Goal: Task Accomplishment & Management: Use online tool/utility

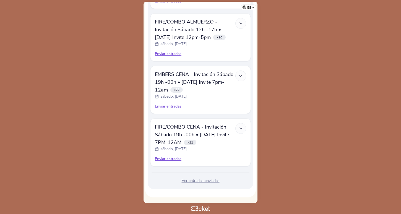
click at [197, 181] on div "Ver entradas enviadas" at bounding box center [200, 181] width 101 height 6
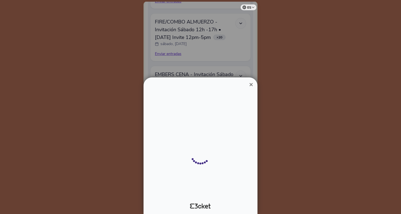
click at [251, 109] on div "Entradas enviadas" at bounding box center [200, 143] width 105 height 106
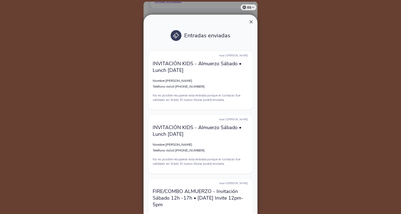
click at [250, 19] on span "×" at bounding box center [251, 21] width 4 height 7
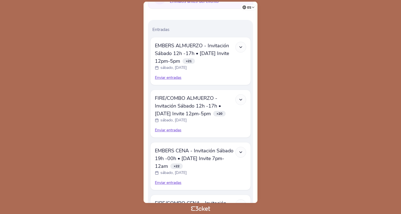
scroll to position [165, 0]
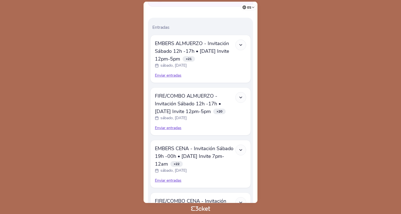
click at [167, 130] on div "Enviar entradas" at bounding box center [200, 128] width 91 height 6
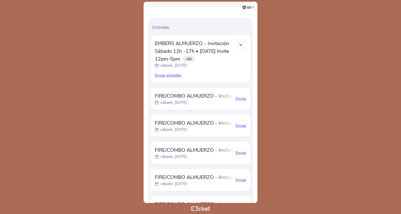
click at [242, 99] on div "Enviar" at bounding box center [241, 99] width 11 height 6
select select "34"
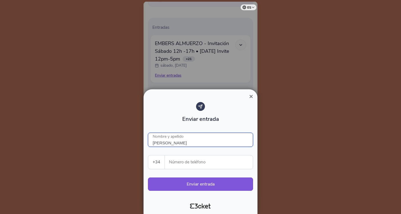
type input "[PERSON_NAME]"
click at [188, 154] on div "Enviar entrada MARIA GIL Nombre y apellido +34 Portugal (+351) Spain (+34) Belg…" at bounding box center [200, 149] width 105 height 94
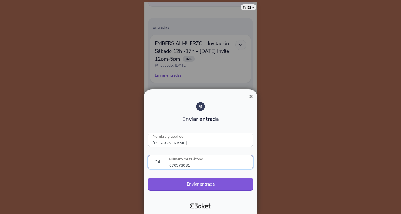
click at [227, 163] on input "676573031" at bounding box center [211, 163] width 84 height 14
type input "676573031"
click at [289, 152] on div at bounding box center [200, 107] width 401 height 214
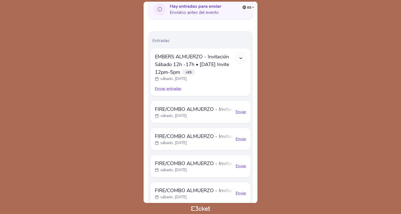
scroll to position [149, 0]
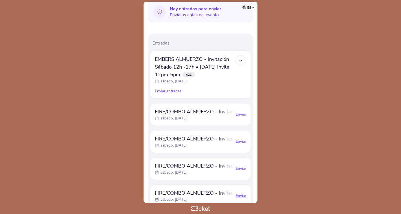
click at [244, 118] on div "FIRE/COMBO ALMUERZO - Invitación Sábado 12h -17h • Saturday Invite 12pm-5pm sáb…" at bounding box center [200, 114] width 91 height 13
click at [244, 114] on div "Enviar" at bounding box center [241, 115] width 11 height 6
select select "34"
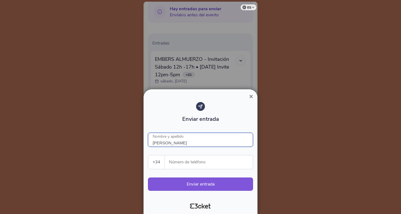
type input "MARIA GIL"
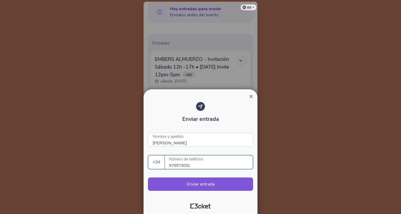
type input "676573031"
click at [244, 151] on div "Enviar entrada MARIA GIL Nombre y apellido +34 Portugal (+351) Spain (+34) Belg…" at bounding box center [200, 149] width 105 height 94
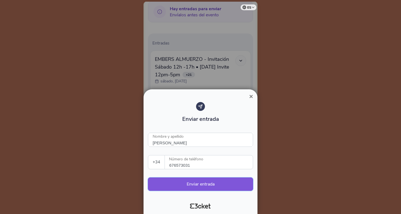
click at [203, 181] on button "Enviar entrada" at bounding box center [200, 184] width 105 height 13
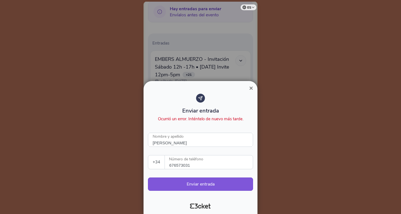
click at [250, 90] on span "×" at bounding box center [251, 87] width 4 height 7
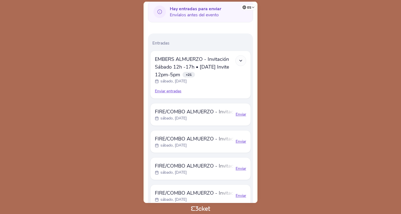
click at [243, 142] on div "Enviar" at bounding box center [241, 142] width 11 height 6
select select "34"
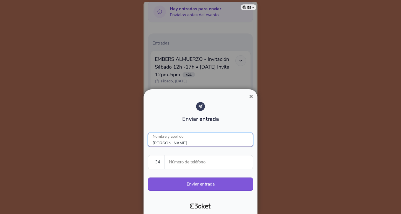
type input "MARIA GIL"
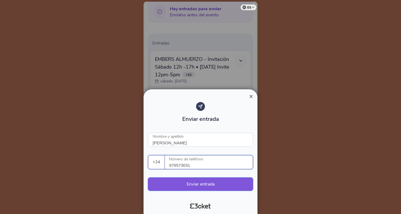
type input "676573031"
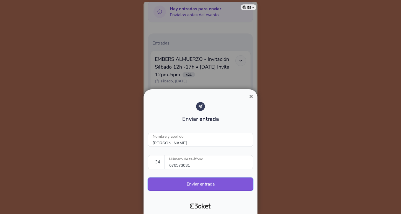
click at [226, 186] on button "Enviar entrada" at bounding box center [200, 184] width 105 height 13
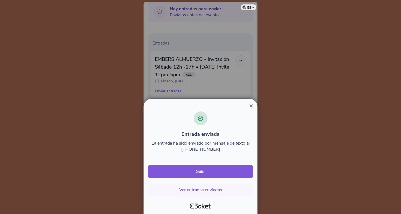
click at [251, 107] on span "×" at bounding box center [251, 105] width 4 height 7
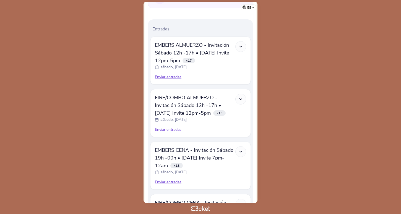
scroll to position [169, 0]
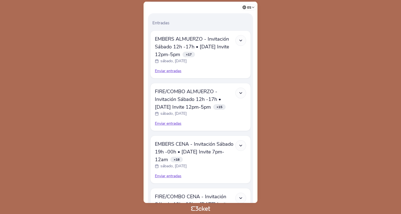
click at [241, 95] on icon at bounding box center [241, 93] width 5 height 5
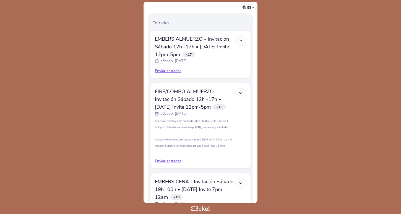
click at [166, 161] on div "Enviar entradas" at bounding box center [200, 162] width 91 height 6
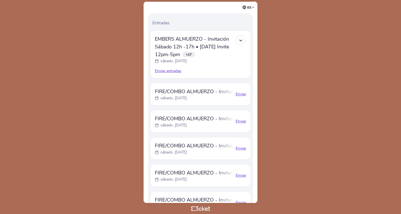
scroll to position [173, 0]
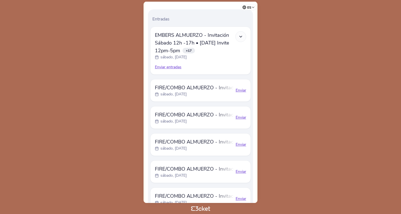
click at [243, 90] on div "Enviar" at bounding box center [241, 91] width 11 height 6
select select "34"
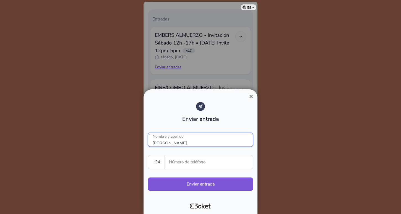
type input "[PERSON_NAME]"
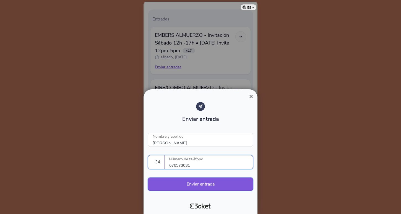
type input "676573031"
click at [187, 181] on button "Enviar entrada" at bounding box center [200, 184] width 105 height 13
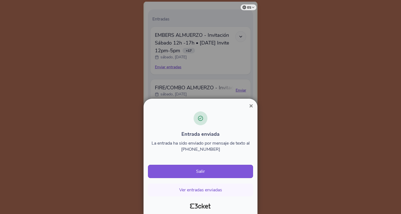
click at [251, 104] on span "×" at bounding box center [251, 105] width 4 height 7
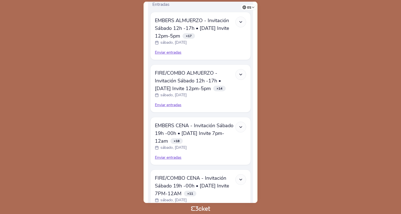
scroll to position [188, 0]
click at [243, 21] on icon at bounding box center [241, 22] width 5 height 5
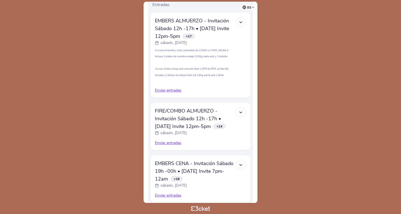
click at [241, 111] on icon at bounding box center [241, 112] width 5 height 5
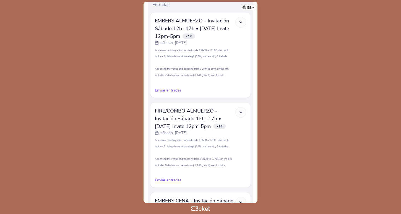
click at [241, 110] on icon at bounding box center [241, 112] width 5 height 5
click at [242, 22] on icon at bounding box center [241, 22] width 5 height 5
click at [242, 21] on icon at bounding box center [241, 22] width 5 height 5
click at [242, 111] on icon at bounding box center [241, 112] width 5 height 5
click at [238, 113] on div at bounding box center [241, 112] width 11 height 11
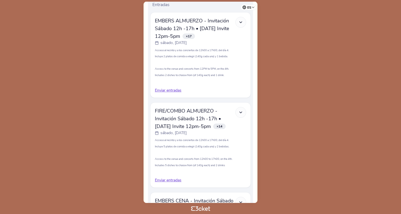
click at [241, 113] on icon at bounding box center [241, 112] width 5 height 5
click at [240, 20] on icon at bounding box center [241, 22] width 5 height 5
click at [242, 23] on icon at bounding box center [241, 22] width 5 height 5
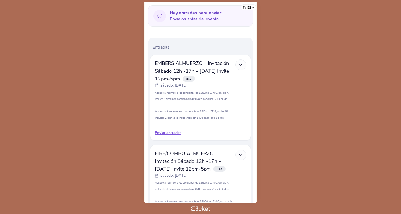
scroll to position [145, 0]
click at [237, 64] on div at bounding box center [241, 65] width 11 height 11
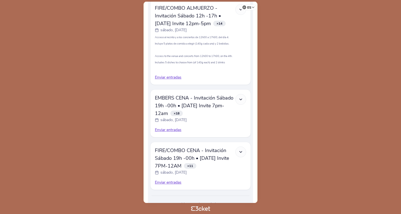
scroll to position [291, 0]
click at [236, 98] on div at bounding box center [241, 99] width 11 height 11
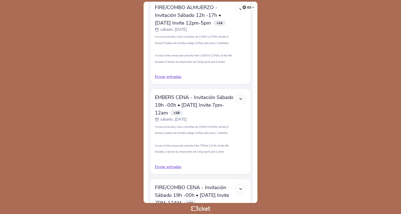
click at [170, 166] on div "Enviar entradas" at bounding box center [200, 167] width 91 height 6
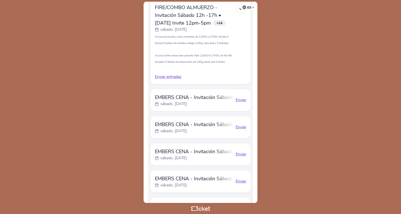
click at [242, 100] on div "Enviar" at bounding box center [241, 100] width 11 height 6
select select "34"
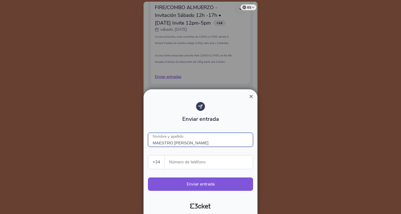
click at [210, 143] on input "MAESTRO [PERSON_NAME]" at bounding box center [200, 140] width 105 height 14
type input "MAESTRO [PERSON_NAME] UCM"
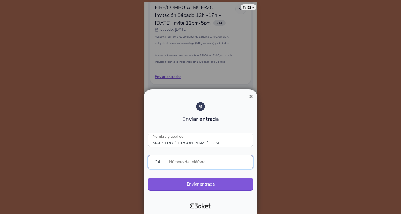
click at [196, 157] on input "Número de teléfono" at bounding box center [211, 163] width 84 height 14
click at [212, 163] on input "666593084" at bounding box center [211, 163] width 84 height 14
type input "666593084"
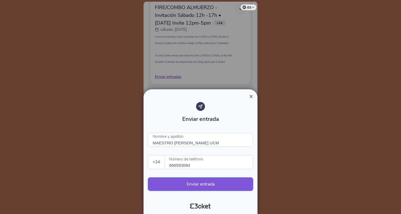
click at [201, 180] on button "Enviar entrada" at bounding box center [200, 184] width 105 height 13
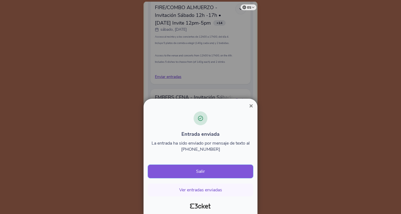
click at [205, 171] on button "Salir" at bounding box center [200, 171] width 105 height 13
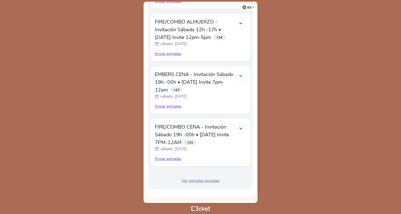
scroll to position [239, 0]
click at [202, 183] on div "Ver entradas enviadas" at bounding box center [200, 181] width 101 height 6
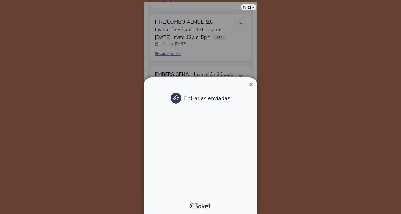
click at [251, 108] on div "Entradas enviadas" at bounding box center [200, 143] width 105 height 106
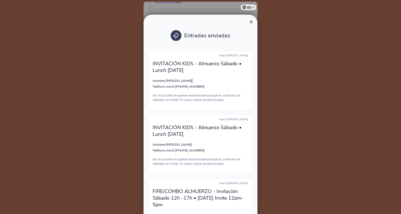
click at [253, 83] on div "hace 3 [PERSON_NAME] INVITACIÓN KIDS - Almuerzo Sábado • Lunch [DATE] Nombre: […" at bounding box center [200, 81] width 105 height 60
click at [251, 23] on span "×" at bounding box center [251, 21] width 4 height 7
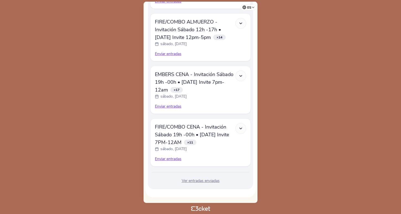
click at [173, 106] on div "Enviar entradas" at bounding box center [200, 107] width 91 height 6
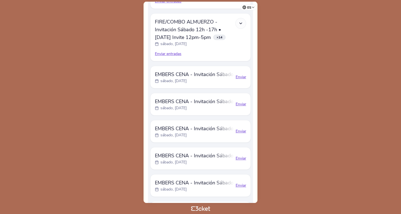
click at [240, 77] on div "Enviar" at bounding box center [241, 77] width 11 height 6
select select "34"
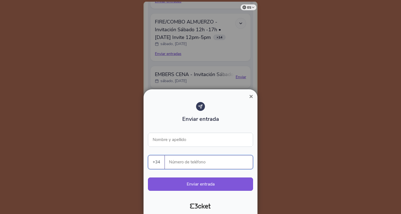
paste input "666593084"
type input "666593084"
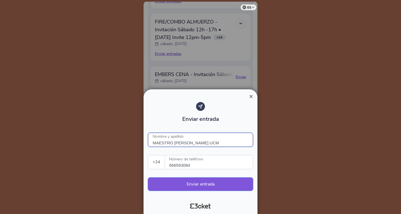
type input "MAESTRO [PERSON_NAME] UCM"
click at [189, 188] on button "Enviar entrada" at bounding box center [200, 184] width 105 height 13
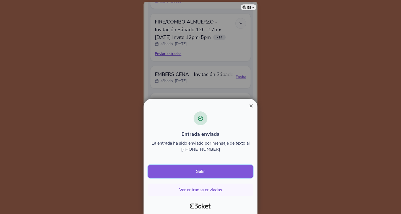
click at [204, 172] on button "Salir" at bounding box center [200, 171] width 105 height 13
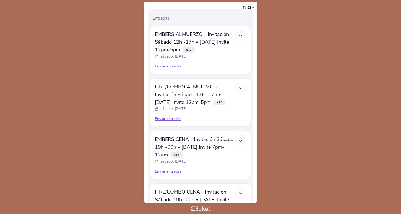
scroll to position [175, 0]
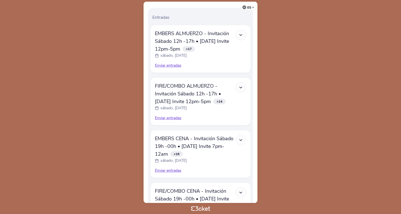
click at [241, 139] on icon at bounding box center [241, 140] width 5 height 5
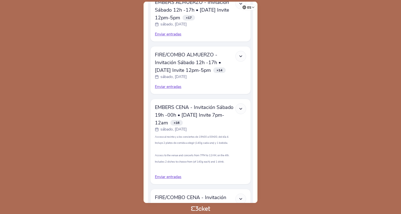
scroll to position [238, 0]
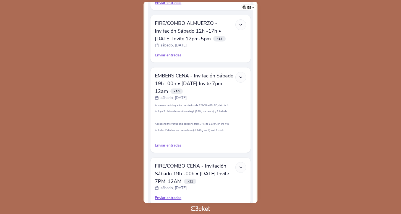
click at [172, 146] on div "Enviar entradas" at bounding box center [200, 146] width 91 height 6
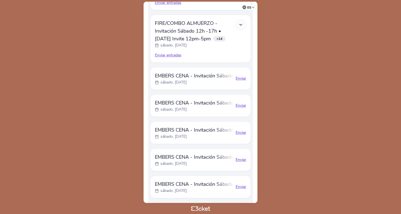
click at [244, 80] on div "Enviar" at bounding box center [241, 79] width 11 height 6
select select "34"
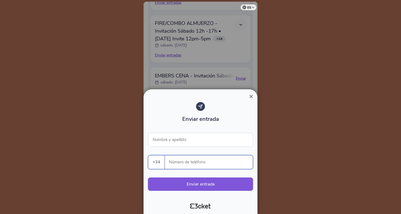
paste input "666593084"
type input "666593084"
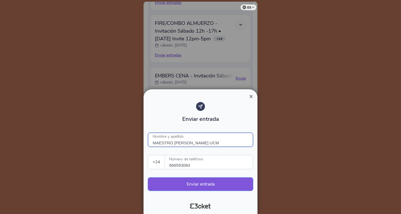
type input "MAESTRO [PERSON_NAME] UCM"
click at [194, 186] on button "Enviar entrada" at bounding box center [200, 184] width 105 height 13
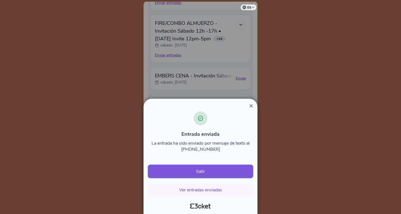
click at [218, 174] on button "Salir" at bounding box center [200, 171] width 105 height 13
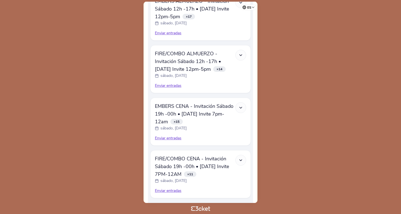
scroll to position [208, 0]
click at [241, 110] on div at bounding box center [241, 107] width 11 height 11
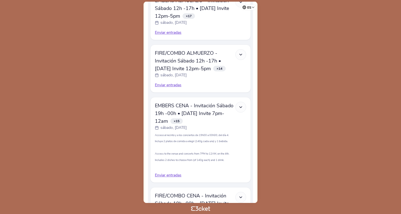
click at [176, 173] on div "Enviar entradas" at bounding box center [200, 176] width 91 height 6
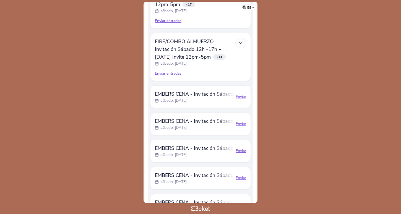
scroll to position [221, 0]
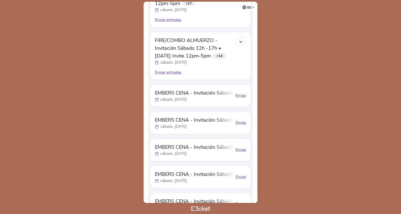
click at [241, 97] on div "Enviar" at bounding box center [241, 96] width 11 height 6
select select "34"
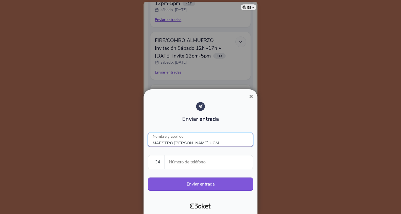
type input "MAESTRO [PERSON_NAME] UCM"
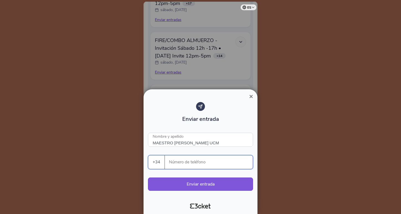
paste input "666593084"
type input "666593084"
click at [196, 182] on button "Enviar entrada" at bounding box center [200, 184] width 105 height 13
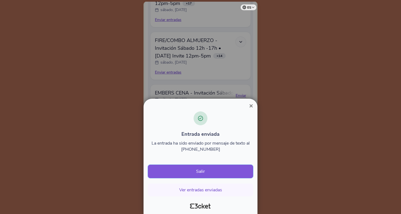
click at [207, 175] on button "Salir" at bounding box center [200, 171] width 105 height 13
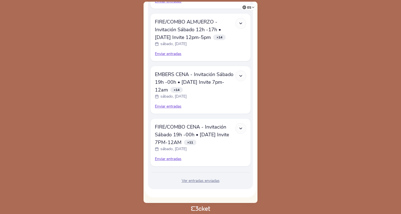
scroll to position [239, 0]
click at [173, 106] on div "Enviar entradas" at bounding box center [200, 107] width 91 height 6
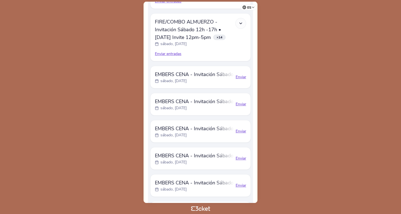
click at [241, 77] on div "Enviar" at bounding box center [241, 77] width 11 height 6
select select "34"
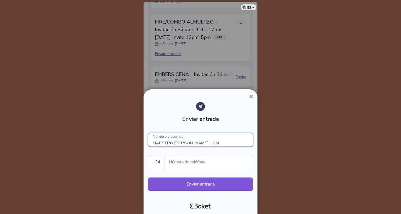
type input "MAESTRO [PERSON_NAME] UCM"
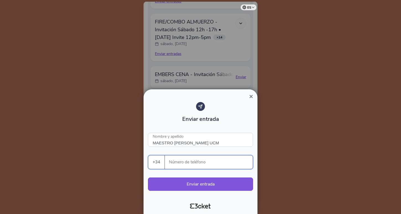
paste input "666593084"
type input "666593084"
click at [172, 184] on button "Enviar entrada" at bounding box center [200, 184] width 105 height 13
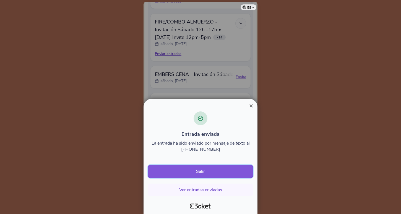
click at [197, 172] on button "Salir" at bounding box center [200, 171] width 105 height 13
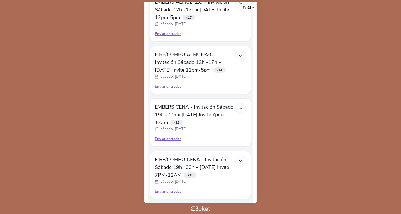
scroll to position [229, 0]
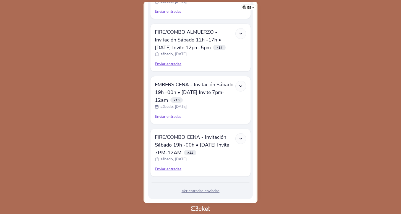
click at [243, 85] on icon at bounding box center [241, 86] width 5 height 5
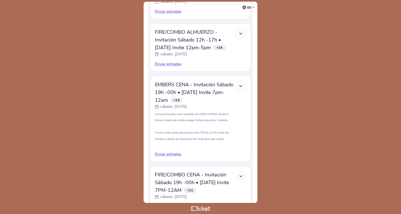
click at [181, 153] on div "Enviar entradas" at bounding box center [200, 155] width 91 height 6
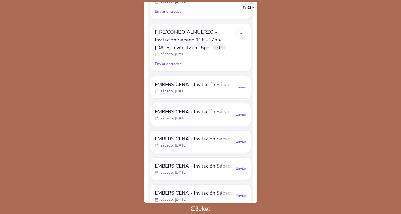
click at [241, 114] on div "Enviar" at bounding box center [241, 115] width 11 height 6
select select "34"
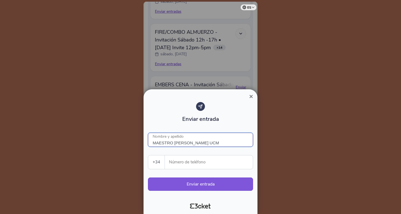
type input "MAESTRO PARRILLERO UCM"
paste input "666593084"
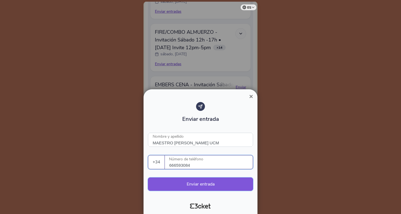
type input "666593084"
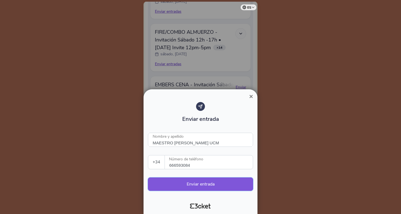
click at [185, 180] on button "Enviar entrada" at bounding box center [200, 184] width 105 height 13
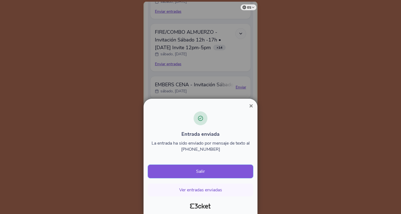
click at [193, 170] on button "Salir" at bounding box center [200, 171] width 105 height 13
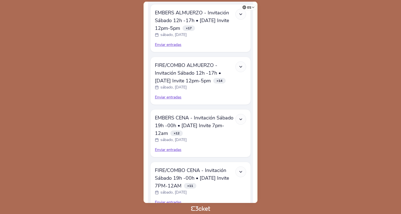
scroll to position [224, 0]
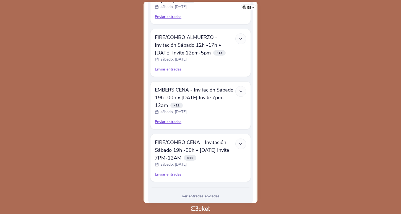
click at [169, 122] on div "Enviar entradas" at bounding box center [200, 122] width 91 height 6
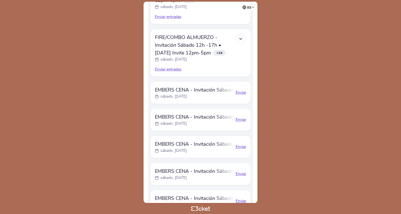
click at [243, 119] on div "Enviar" at bounding box center [241, 120] width 11 height 6
select select "34"
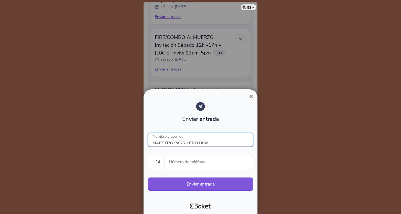
type input "MAESTRO PARRILERO UCM"
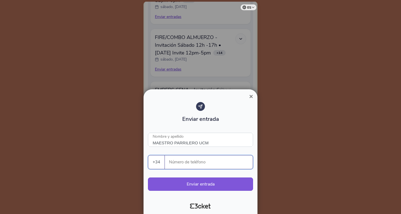
paste input "666593084"
type input "666593084"
click at [200, 182] on button "Enviar entrada" at bounding box center [200, 184] width 105 height 13
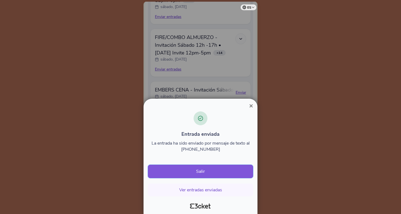
click at [203, 168] on button "Salir" at bounding box center [200, 171] width 105 height 13
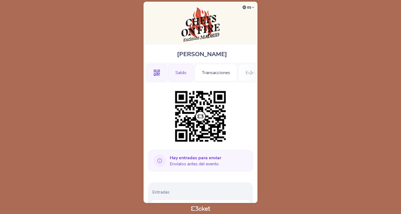
click at [182, 74] on div "Saldo" at bounding box center [180, 73] width 25 height 18
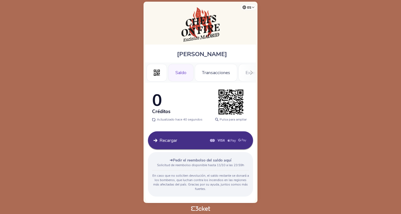
click at [194, 80] on li "Saldo" at bounding box center [180, 73] width 25 height 20
click at [204, 76] on div "Transacciones" at bounding box center [216, 73] width 43 height 18
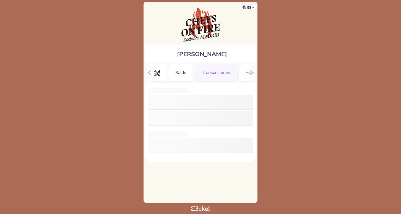
scroll to position [0, 16]
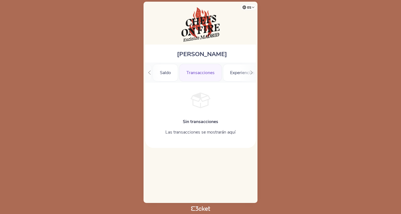
click at [148, 74] on div at bounding box center [149, 73] width 9 height 20
click at [148, 74] on div ".st0{fill-rule:evenodd;clip-rule:evenodd;} Saldo Transacciones Experiencias Inf…" at bounding box center [200, 73] width 111 height 20
click at [202, 41] on img at bounding box center [201, 24] width 38 height 35
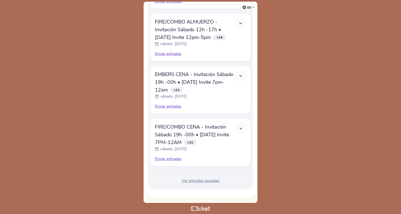
scroll to position [239, 0]
click at [174, 107] on div "Enviar entradas" at bounding box center [200, 107] width 91 height 6
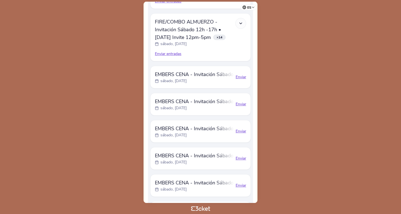
click at [244, 77] on div "Enviar" at bounding box center [241, 77] width 11 height 6
select select "34"
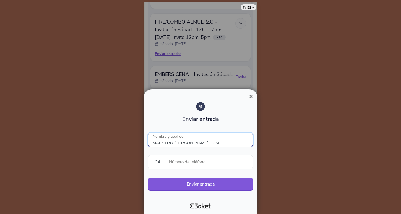
type input "MAESTRO [PERSON_NAME] UCM"
paste input "666593084"
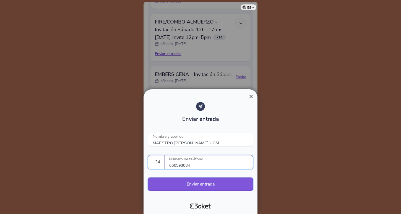
type input "666593084"
click at [191, 182] on button "Enviar entrada" at bounding box center [200, 184] width 105 height 13
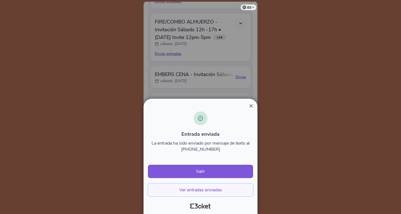
click at [206, 186] on button "Ver entradas enviadas" at bounding box center [200, 190] width 105 height 13
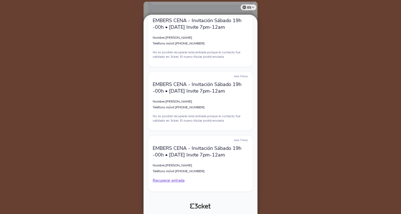
scroll to position [6187, 0]
click at [300, 74] on div at bounding box center [200, 107] width 401 height 214
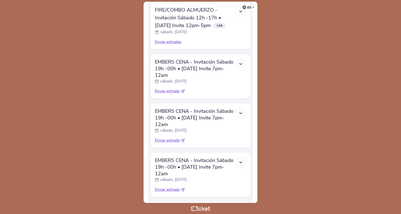
scroll to position [254, 0]
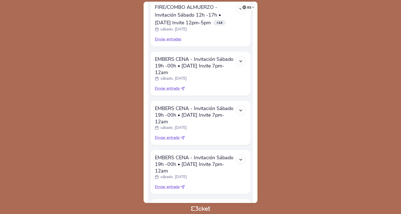
click at [241, 113] on icon at bounding box center [241, 110] width 5 height 5
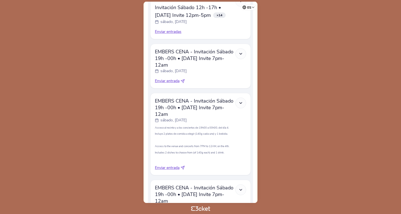
scroll to position [263, 0]
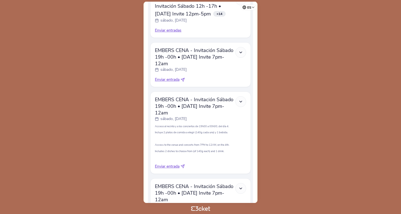
click at [162, 167] on span "Enviar entrada" at bounding box center [167, 167] width 25 height 6
select select "34"
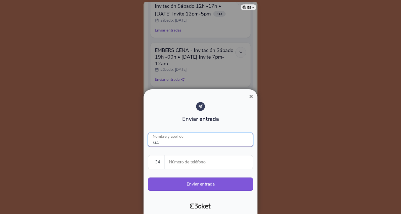
type input "M"
type input "MAESTRO PARRILLERO UCM"
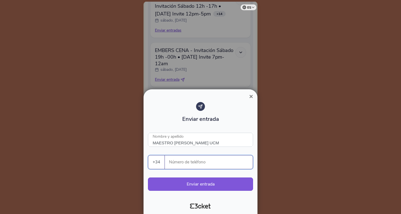
paste input "666593084"
type input "666593084"
click at [189, 182] on button "Enviar entrada" at bounding box center [200, 184] width 105 height 13
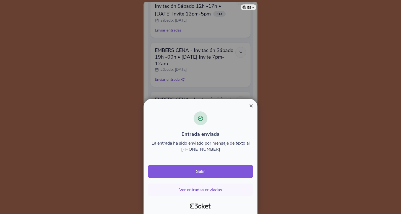
click at [251, 110] on div "Entrada enviada La entrada ha sido enviado por mensaje de texto al +34666593084…" at bounding box center [201, 153] width 110 height 89
click at [251, 109] on span "×" at bounding box center [251, 105] width 4 height 7
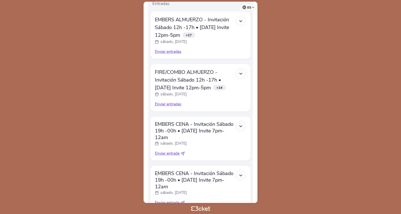
scroll to position [181, 0]
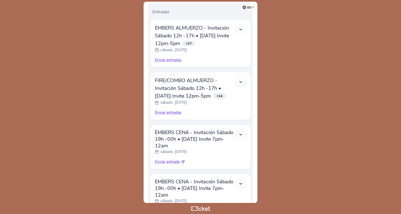
click at [242, 87] on div at bounding box center [241, 82] width 11 height 11
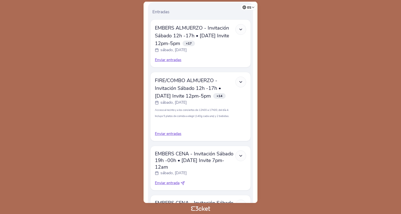
click at [242, 81] on icon at bounding box center [241, 82] width 5 height 5
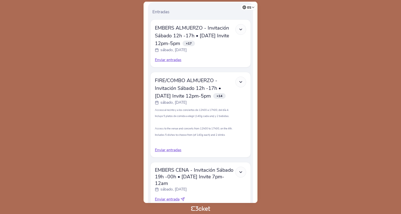
click at [242, 83] on icon at bounding box center [241, 82] width 5 height 5
click at [234, 174] on span "EMBERS CENA - Invitación Sábado 19h -00h • [DATE] Invite 7pm-12am" at bounding box center [195, 177] width 81 height 20
click at [244, 173] on div at bounding box center [241, 172] width 11 height 11
click at [243, 173] on icon at bounding box center [241, 172] width 5 height 5
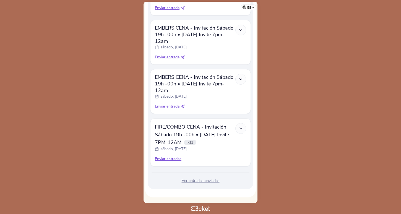
scroll to position [705, 0]
click at [198, 181] on div "Ver entradas enviadas" at bounding box center [200, 181] width 101 height 6
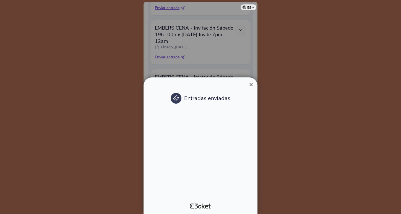
click at [252, 85] on div "× Entradas enviadas" at bounding box center [201, 148] width 110 height 128
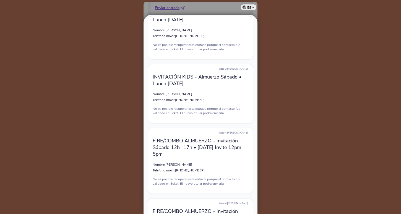
scroll to position [107, 0]
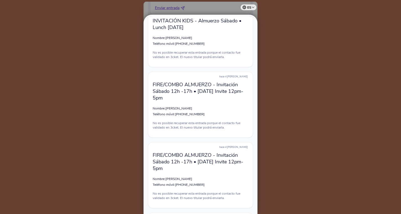
click at [276, 55] on div at bounding box center [200, 107] width 401 height 214
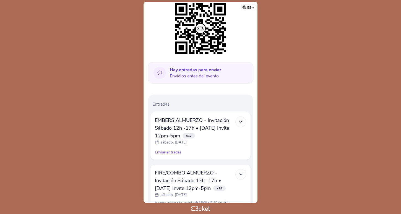
scroll to position [87, 0]
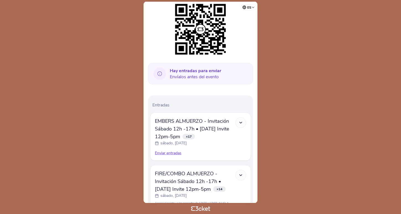
click at [241, 123] on icon at bounding box center [241, 122] width 5 height 5
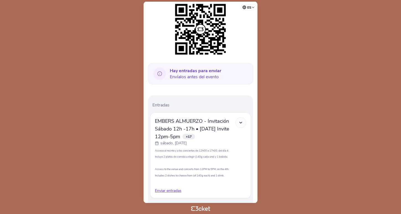
click at [241, 123] on icon at bounding box center [241, 122] width 5 height 5
click at [240, 123] on polyline at bounding box center [241, 122] width 2 height 1
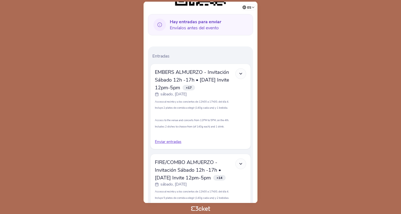
scroll to position [152, 0]
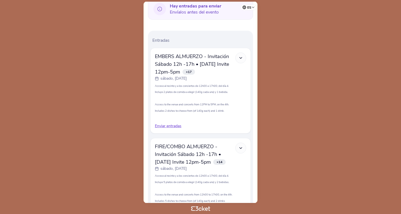
click at [240, 148] on polyline at bounding box center [241, 148] width 2 height 1
click at [277, 75] on body "es Português (Portugal) English Español Catalan Français Laura .st0{fill-rule:e…" at bounding box center [200, 107] width 397 height 210
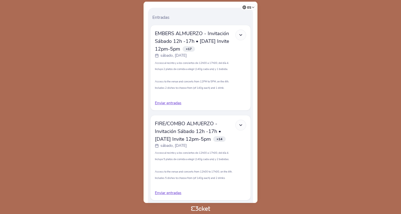
scroll to position [188, 0]
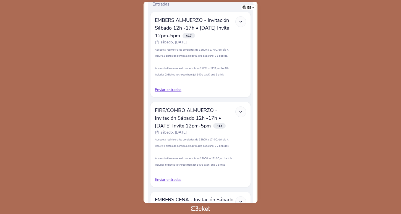
click at [169, 179] on div "Enviar entradas" at bounding box center [200, 180] width 91 height 6
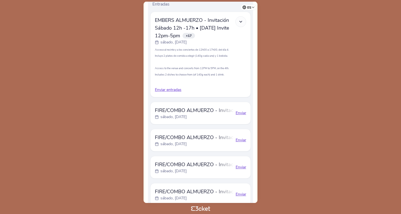
click at [241, 113] on div "Enviar" at bounding box center [241, 113] width 11 height 6
select select "34"
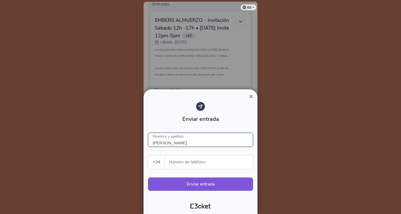
click at [179, 146] on input "MARIA GIL" at bounding box center [200, 140] width 105 height 14
click at [166, 145] on input "MARIA GIL" at bounding box center [200, 140] width 105 height 14
type input "FRAN DEL PUERTO"
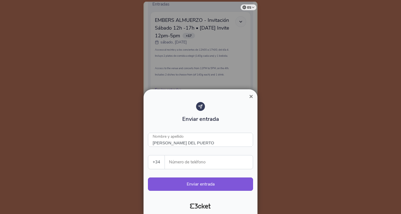
click at [177, 166] on input "Número de teléfono" at bounding box center [211, 163] width 84 height 14
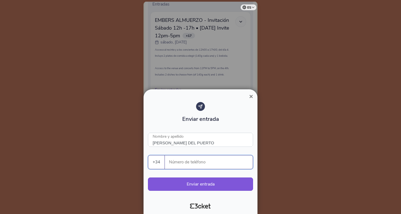
click at [186, 163] on input "Número de teléfono" at bounding box center [211, 163] width 84 height 14
paste input "34630175786"
click at [174, 165] on input "34630175786" at bounding box center [211, 163] width 84 height 14
click at [208, 166] on input "630175786" at bounding box center [211, 163] width 84 height 14
type input "630175786"
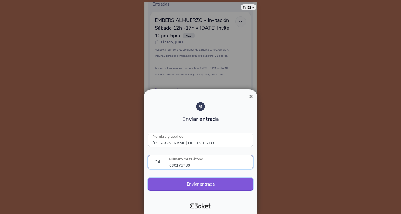
click at [195, 185] on button "Enviar entrada" at bounding box center [200, 184] width 105 height 13
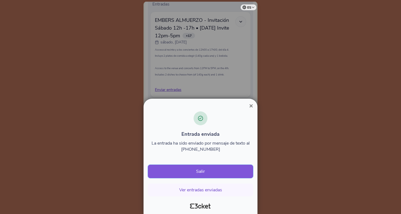
click at [186, 174] on button "Salir" at bounding box center [200, 171] width 105 height 13
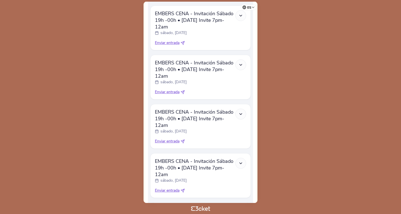
scroll to position [347, 0]
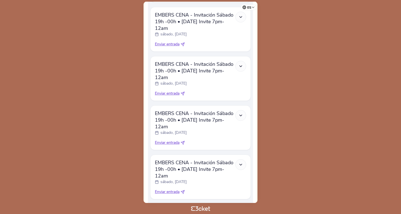
click at [174, 94] on span "Enviar entrada" at bounding box center [167, 94] width 25 height 6
select select "34"
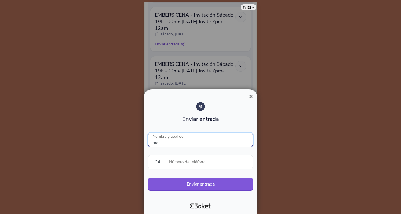
type input "m"
type input "MAESTRO [PERSON_NAME]"
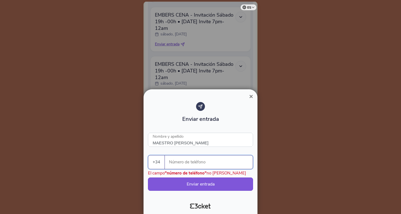
click at [177, 163] on input "Número de teléfono" at bounding box center [211, 163] width 84 height 14
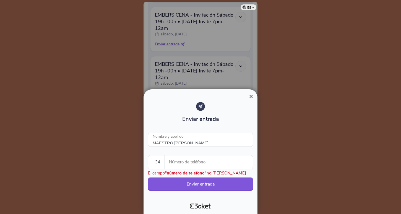
click at [251, 97] on span "×" at bounding box center [251, 96] width 4 height 7
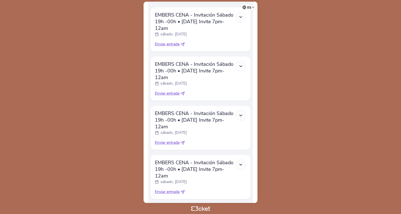
click at [242, 116] on icon at bounding box center [241, 115] width 5 height 5
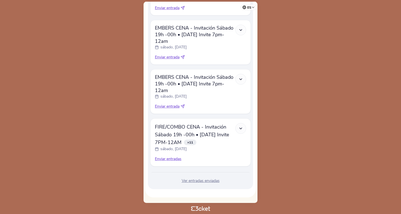
scroll to position [0, 0]
click at [199, 181] on div "Ver entradas enviadas" at bounding box center [200, 181] width 101 height 6
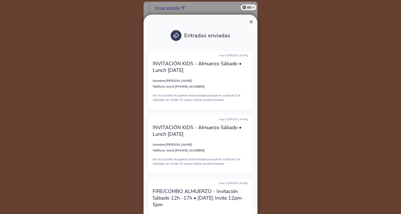
click at [187, 101] on p "No es posible recuperar esta entrada porque el contacto fue validado en 3cket. …" at bounding box center [201, 97] width 96 height 9
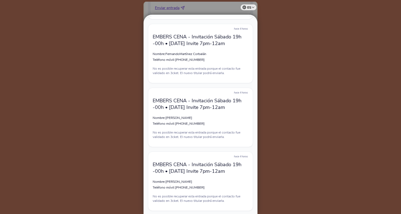
scroll to position [6227, 0]
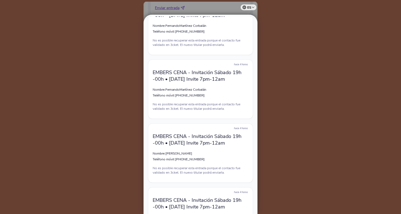
click at [198, 138] on p "EMBERS CENA - Invitación Sábado 19h -00h • [DATE] Invite 7pm-12am" at bounding box center [201, 139] width 96 height 13
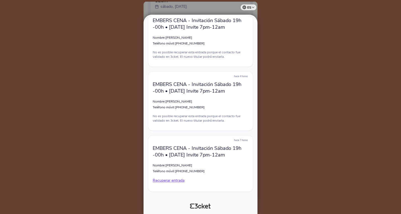
scroll to position [6343, 0]
click at [293, 115] on div at bounding box center [200, 107] width 401 height 214
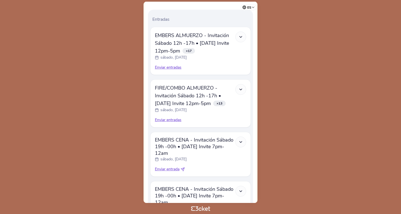
scroll to position [172, 0]
click at [170, 120] on div "Enviar entradas" at bounding box center [200, 121] width 91 height 6
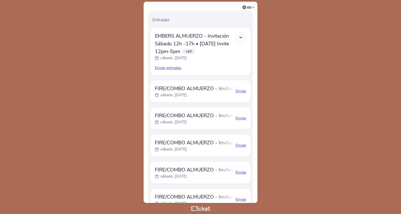
click at [242, 92] on div "Enviar" at bounding box center [241, 92] width 11 height 6
select select "34"
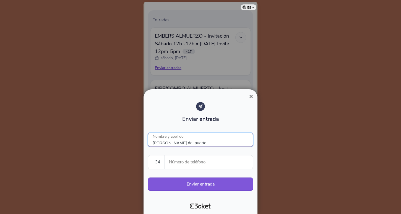
type input "fran del puerto"
click at [184, 154] on div "Enviar entrada fran del puerto Nombre y apellido +34 Portugal (+351) Spain (+34…" at bounding box center [200, 149] width 105 height 94
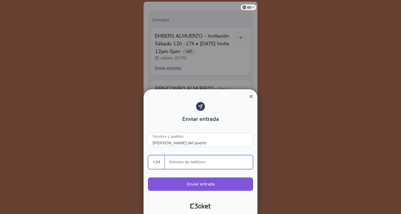
paste input "34630175786"
click at [176, 164] on input "34630175786" at bounding box center [211, 163] width 84 height 14
type input "630175786"
click at [182, 180] on button "Enviar entrada" at bounding box center [200, 184] width 105 height 13
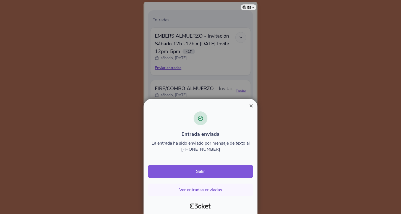
click at [253, 104] on span "×" at bounding box center [251, 105] width 4 height 7
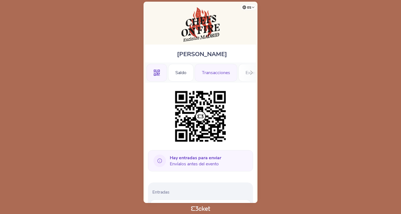
click at [219, 74] on div "Transacciones" at bounding box center [216, 73] width 43 height 18
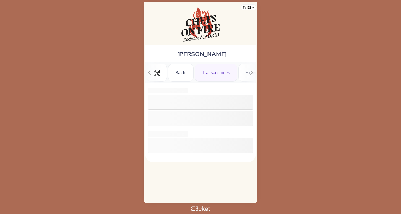
scroll to position [0, 16]
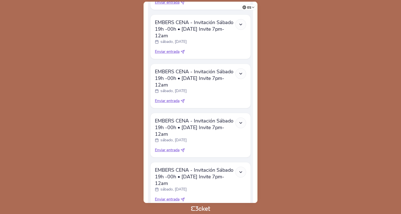
scroll to position [340, 0]
click at [167, 148] on span "Enviar entrada" at bounding box center [167, 150] width 25 height 6
select select "34"
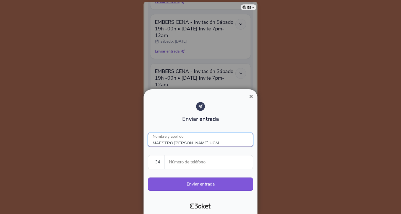
type input "MAESTRO [PERSON_NAME] UCM"
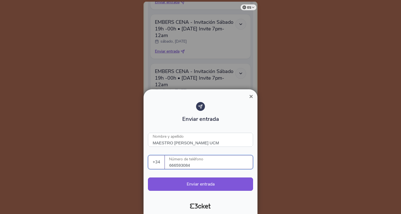
click at [185, 165] on input "666593084" at bounding box center [211, 163] width 84 height 14
type input "666593084"
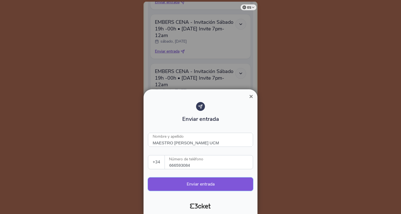
click at [187, 184] on button "Enviar entrada" at bounding box center [200, 184] width 105 height 13
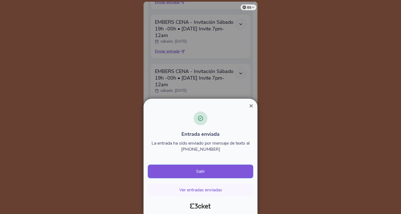
click at [216, 175] on button "Salir" at bounding box center [200, 171] width 105 height 13
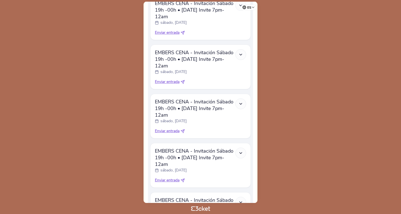
scroll to position [549, 0]
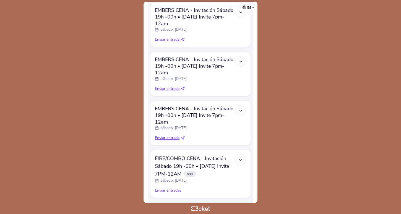
click at [168, 138] on span "Enviar entrada" at bounding box center [167, 138] width 25 height 6
select select "34"
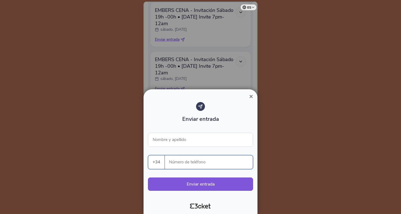
paste input "666593084"
type input "666593084"
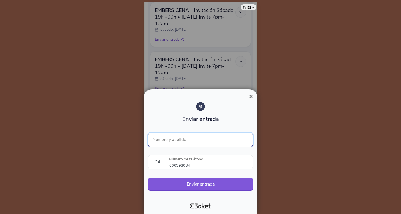
click at [174, 145] on input "Nombre y apellido" at bounding box center [200, 140] width 105 height 14
type input "MAESTRO [PERSON_NAME] UCM"
click at [197, 189] on button "Enviar entrada" at bounding box center [200, 184] width 105 height 13
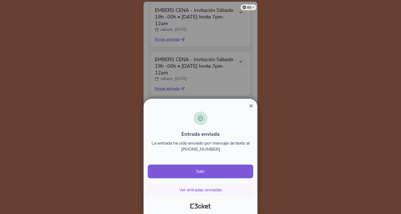
click at [221, 168] on button "Salir" at bounding box center [200, 171] width 105 height 13
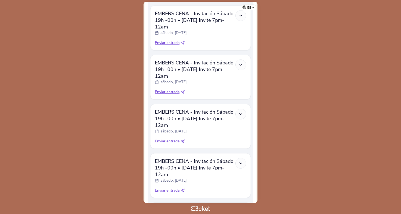
scroll to position [532, 0]
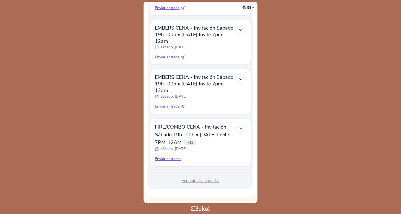
click at [172, 106] on span "Enviar entrada" at bounding box center [167, 107] width 25 height 6
select select "34"
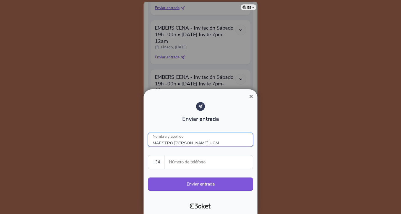
type input "MAESTRO [PERSON_NAME] UCM"
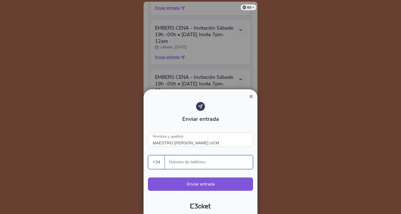
paste input "666593084"
type input "666593084"
click at [187, 181] on button "Enviar entrada" at bounding box center [200, 184] width 105 height 13
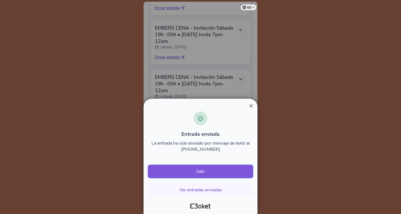
click at [208, 167] on button "Salir" at bounding box center [200, 171] width 105 height 13
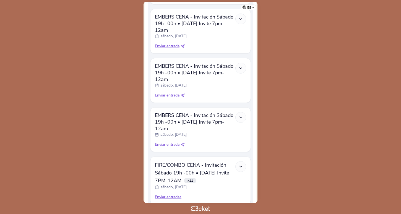
scroll to position [444, 0]
click at [164, 144] on span "Enviar entrada" at bounding box center [167, 145] width 25 height 6
select select "34"
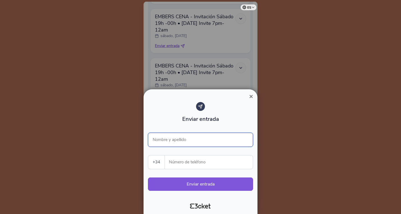
type input "A"
type input "MAESTRO PARRILLERO"
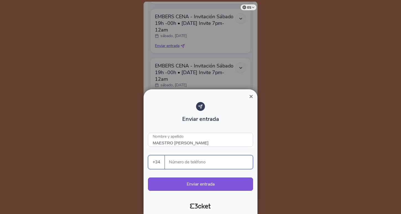
paste input "666593084"
type input "666593084"
click at [196, 184] on button "Enviar entrada" at bounding box center [200, 184] width 105 height 13
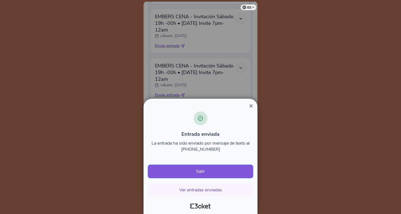
click at [223, 168] on button "Salir" at bounding box center [200, 171] width 105 height 13
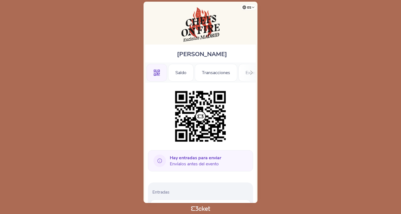
scroll to position [322, 0]
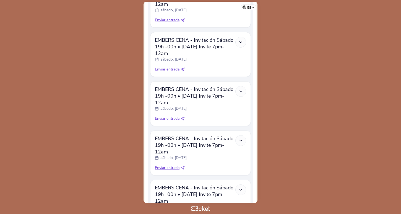
click at [164, 167] on span "Enviar entrada" at bounding box center [167, 168] width 25 height 6
select select "34"
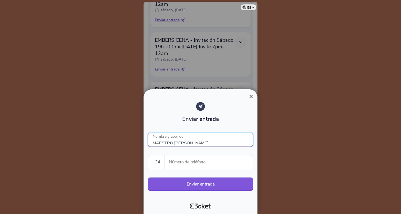
type input "MAESTRO PARRILLERO"
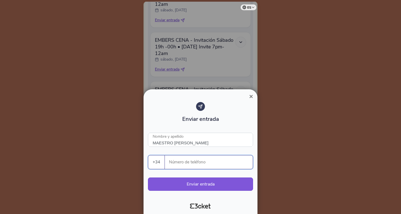
paste input "666593084"
type input "666593084"
click at [181, 185] on button "Enviar entrada" at bounding box center [200, 184] width 105 height 13
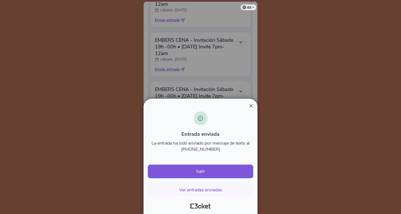
click at [210, 172] on button "Salir" at bounding box center [200, 171] width 105 height 13
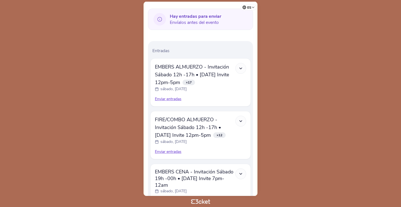
scroll to position [148, 0]
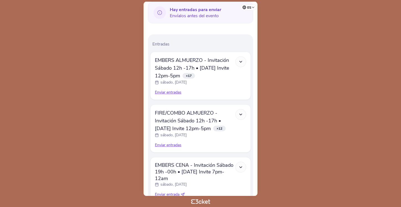
click at [169, 145] on div "Enviar entradas" at bounding box center [200, 145] width 91 height 6
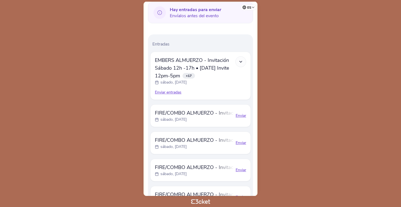
click at [239, 115] on div "Enviar" at bounding box center [241, 116] width 11 height 6
select select "34"
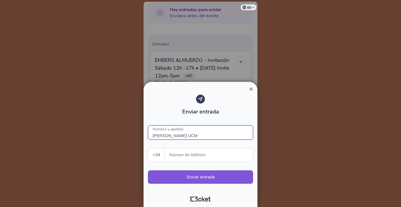
click at [185, 134] on input "NURIA VENDRELL UCM" at bounding box center [200, 132] width 105 height 14
type input "NURIA VENDRELL UCM"
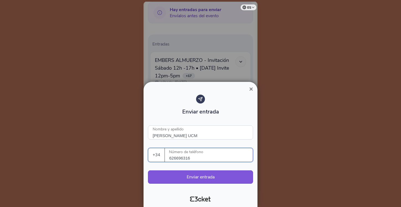
click at [175, 159] on input "626696316" at bounding box center [211, 155] width 84 height 14
click at [206, 156] on input "626696316" at bounding box center [211, 155] width 84 height 14
type input "626696316"
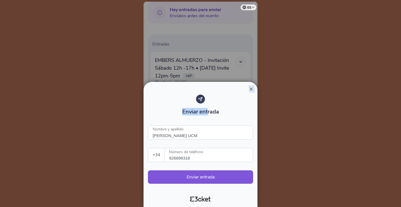
drag, startPoint x: 211, startPoint y: 89, endPoint x: 207, endPoint y: 116, distance: 27.1
click at [207, 116] on div "× Enviar entrada NURIA VENDRELL UCM Nombre y apellido +34 Portugal (+351) Spain…" at bounding box center [201, 144] width 114 height 125
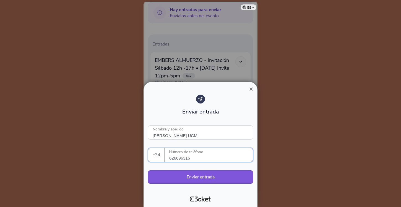
click at [184, 159] on input "626696316" at bounding box center [211, 155] width 84 height 14
click at [252, 89] on span "×" at bounding box center [251, 88] width 4 height 7
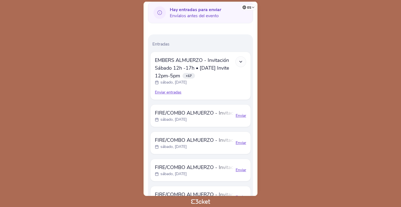
click at [241, 116] on div "Enviar" at bounding box center [241, 116] width 11 height 6
select select "34"
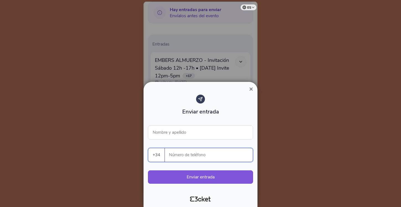
paste input "626696316"
type input "626696316"
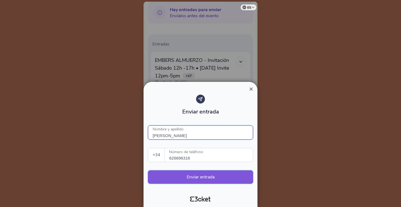
type input "NURIA VENDRELL"
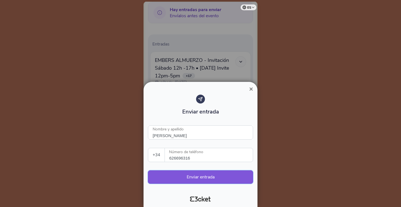
click at [188, 176] on button "Enviar entrada" at bounding box center [200, 176] width 105 height 13
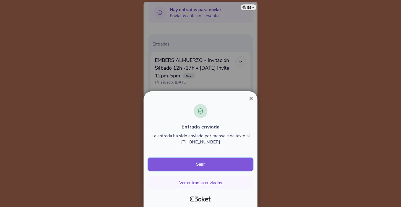
click at [194, 163] on button "Salir" at bounding box center [200, 163] width 105 height 13
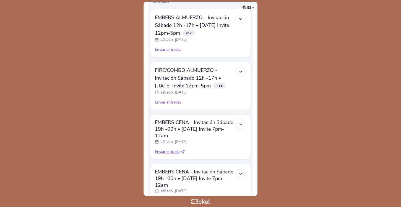
scroll to position [203, 0]
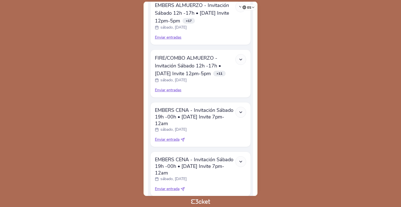
click at [166, 91] on div "Enviar entradas" at bounding box center [200, 90] width 91 height 6
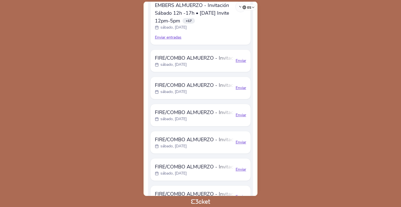
click at [238, 61] on div "Enviar" at bounding box center [241, 61] width 11 height 6
select select "34"
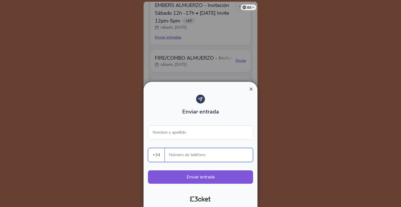
paste input "626696316"
type input "626696316"
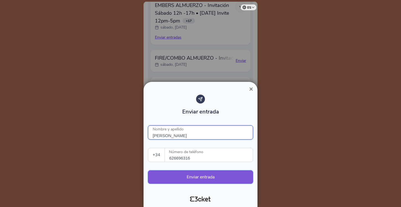
type input "[PERSON_NAME]"
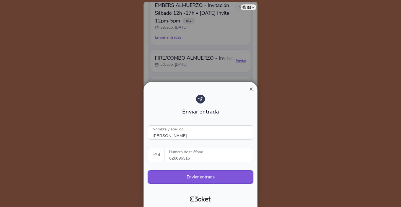
click at [178, 173] on button "Enviar entrada" at bounding box center [200, 176] width 105 height 13
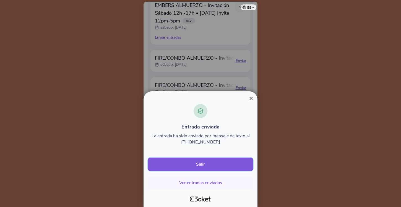
click at [184, 167] on button "Salir" at bounding box center [200, 163] width 105 height 13
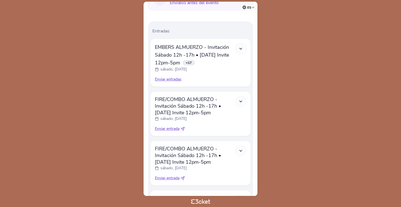
scroll to position [162, 0]
click at [172, 126] on span "Enviar entrada" at bounding box center [167, 128] width 25 height 6
select select "34"
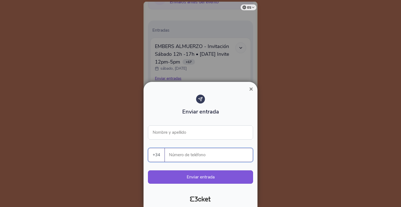
paste input "626696316"
type input "626696316"
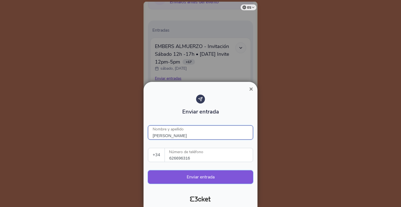
type input "[PERSON_NAME]"
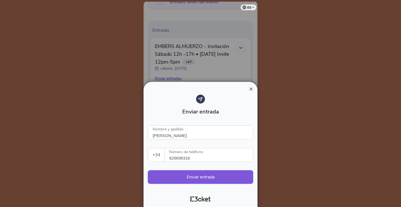
click at [173, 183] on button "Enviar entrada" at bounding box center [200, 176] width 105 height 13
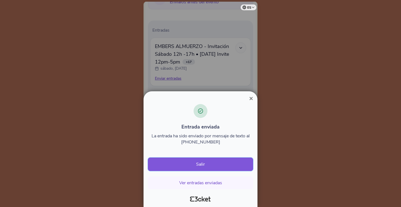
click at [187, 167] on button "Salir" at bounding box center [200, 163] width 105 height 13
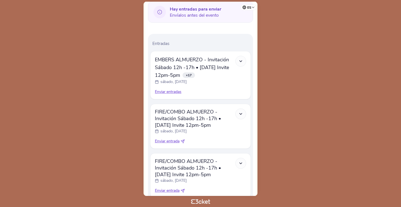
scroll to position [149, 0]
click at [171, 143] on span "Enviar entrada" at bounding box center [167, 141] width 25 height 6
select select "34"
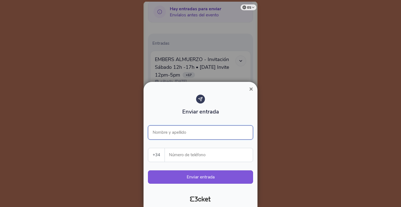
paste input "626696316"
type input "626696316"
type input "NURIA VENDRELL"
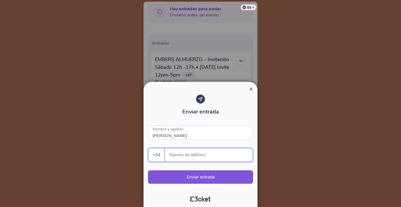
paste input "626696316"
type input "626696316"
click at [188, 172] on button "Enviar entrada" at bounding box center [200, 176] width 105 height 13
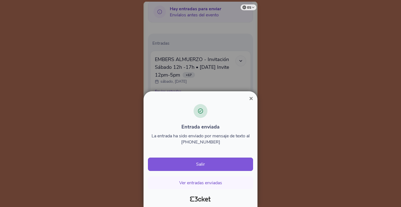
click at [250, 99] on span "×" at bounding box center [251, 97] width 4 height 7
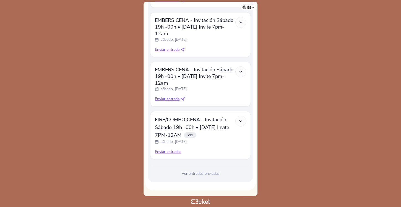
scroll to position [733, 0]
click at [172, 152] on div "Enviar entradas" at bounding box center [200, 152] width 91 height 6
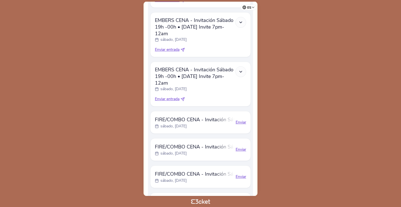
click at [242, 123] on div "Enviar" at bounding box center [241, 122] width 11 height 6
select select "34"
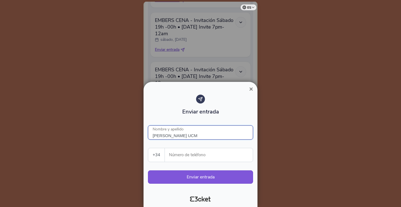
type input "ROSA UCM"
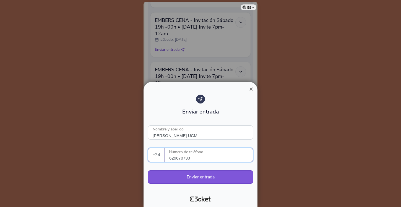
click at [175, 160] on input "629670730" at bounding box center [211, 155] width 84 height 14
type input "629670730"
click at [190, 176] on button "Enviar entrada" at bounding box center [200, 176] width 105 height 13
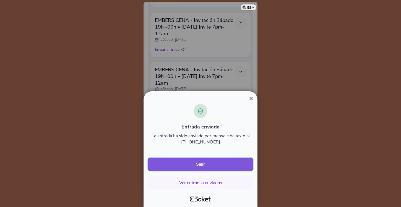
drag, startPoint x: 193, startPoint y: 182, endPoint x: 207, endPoint y: 160, distance: 25.4
click at [207, 160] on div "Entrada enviada La entrada ha sido enviado por mensaje de texto al +34629670730…" at bounding box center [200, 146] width 105 height 85
click at [207, 160] on button "Salir" at bounding box center [200, 163] width 105 height 13
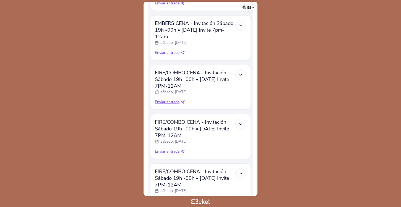
scroll to position [898, 0]
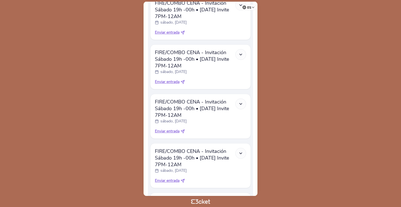
click at [166, 129] on span "Enviar entrada" at bounding box center [167, 131] width 25 height 6
select select "34"
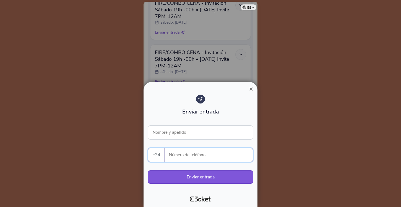
paste input "629670730"
type input "629670730"
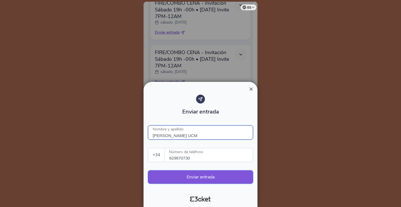
type input "[PERSON_NAME] UCM"
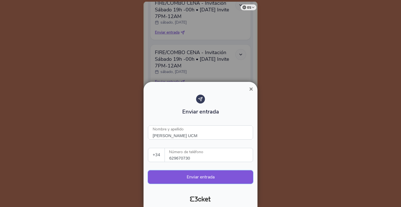
click at [170, 179] on button "Enviar entrada" at bounding box center [200, 176] width 105 height 13
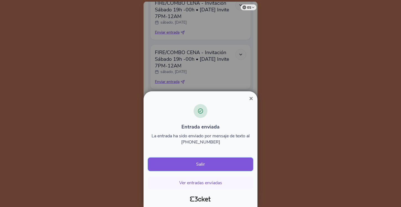
click at [196, 164] on button "Salir" at bounding box center [200, 163] width 105 height 13
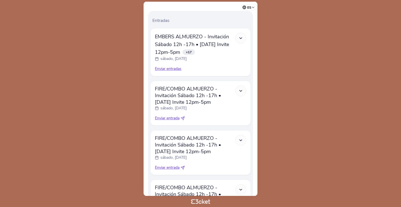
scroll to position [173, 0]
click at [241, 37] on icon at bounding box center [241, 37] width 5 height 5
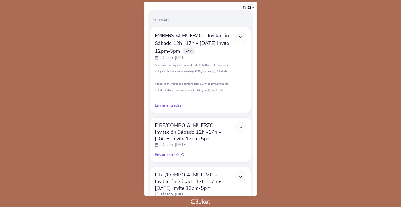
click at [239, 35] on icon at bounding box center [241, 37] width 5 height 5
click at [241, 36] on icon at bounding box center [241, 37] width 5 height 5
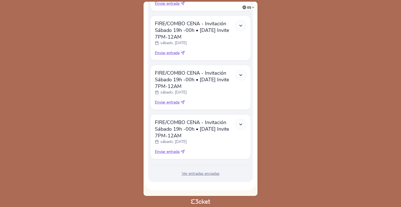
scroll to position [1162, 0]
click at [168, 151] on span "Enviar entrada" at bounding box center [167, 152] width 25 height 6
select select "34"
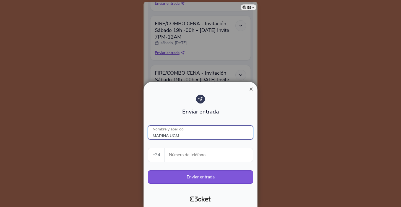
type input "MARINA UCM"
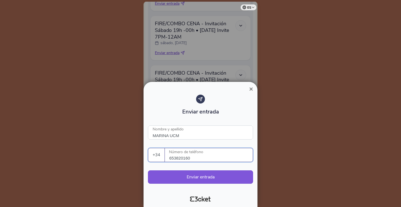
type input "653820160"
click at [169, 158] on div "653820160 Número de teléfono" at bounding box center [209, 155] width 88 height 14
click at [169, 158] on input "653820160" at bounding box center [211, 155] width 84 height 14
click at [189, 177] on button "Enviar entrada" at bounding box center [200, 176] width 105 height 13
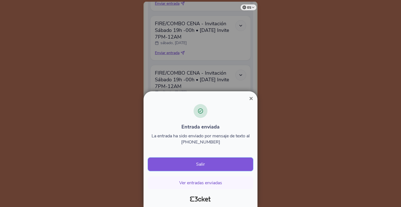
click at [207, 167] on button "Salir" at bounding box center [200, 163] width 105 height 13
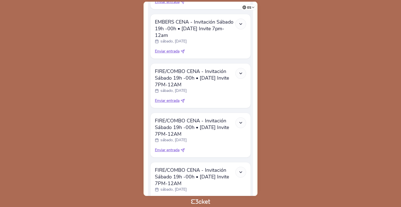
scroll to position [782, 0]
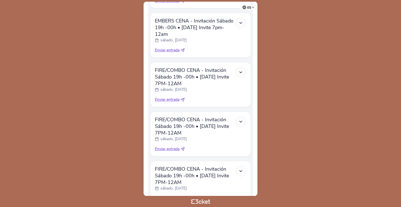
click at [168, 148] on span "Enviar entrada" at bounding box center [167, 149] width 25 height 6
select select "34"
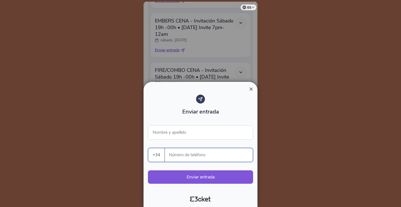
paste input "653820160"
type input "653820160"
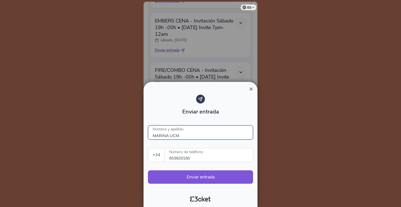
type input "MARINA UCM"
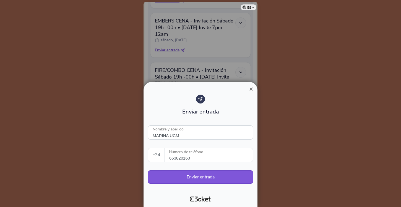
click at [115, 132] on div at bounding box center [200, 103] width 401 height 207
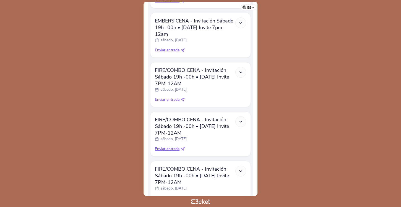
click at [166, 144] on div "FIRE/COMBO CENA - Invitación Sábado 19h -00h • [DATE] Invite 7PM-12AM sábado, […" at bounding box center [200, 133] width 91 height 35
click at [166, 148] on span "Enviar entrada" at bounding box center [167, 149] width 25 height 6
select select "34"
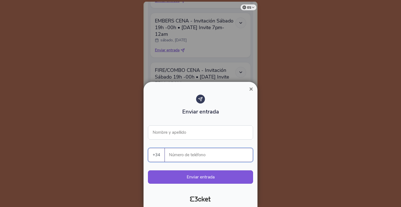
paste input "653820160"
type input "653820160"
click at [175, 140] on div "Enviar entrada Nombre y apellido +34 [GEOGRAPHIC_DATA] (+351) [GEOGRAPHIC_DATA]…" at bounding box center [200, 141] width 105 height 94
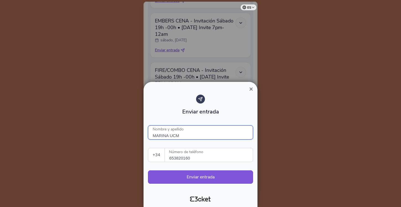
type input "MARINA UCM"
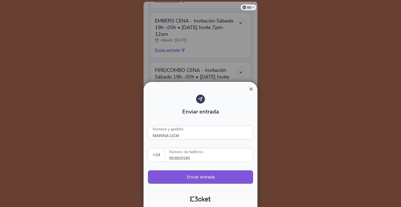
click at [219, 143] on div "Enviar entrada MARINA UCM Nombre y apellido +34 [GEOGRAPHIC_DATA] (+351) [GEOGR…" at bounding box center [200, 141] width 105 height 94
click at [205, 179] on button "Enviar entrada" at bounding box center [200, 176] width 105 height 13
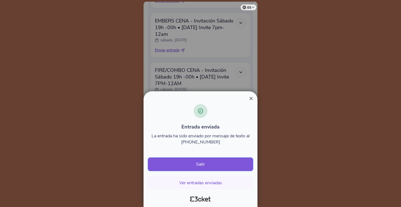
click at [213, 166] on button "Salir" at bounding box center [200, 163] width 105 height 13
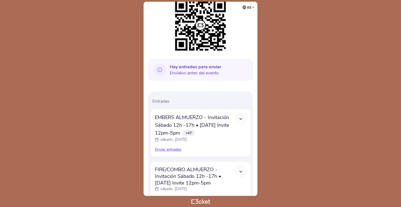
scroll to position [168, 0]
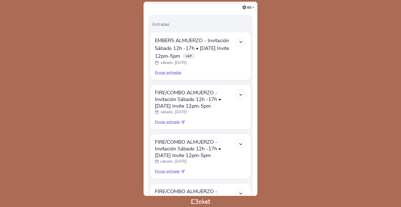
click at [171, 76] on div "EMBERS ALMUERZO - Invitación Sábado 12h -17h • [DATE] Invite 12pm-5pm ×17 sábad…" at bounding box center [200, 56] width 101 height 48
click at [171, 72] on div "Enviar entradas" at bounding box center [200, 73] width 91 height 6
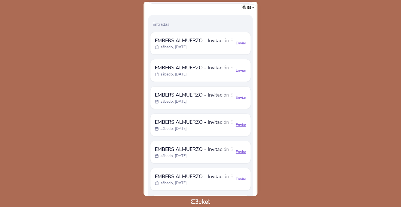
click at [238, 45] on div "Enviar" at bounding box center [241, 43] width 11 height 6
select select "34"
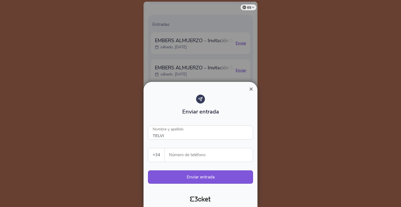
type input "TELVI"
click at [199, 141] on div "Enviar entrada TELVI Nombre y apellido +34 Portugal (+351) Spain (+34) Belgium …" at bounding box center [200, 141] width 105 height 94
click at [187, 160] on input "649909951" at bounding box center [211, 155] width 84 height 14
type input "649909951"
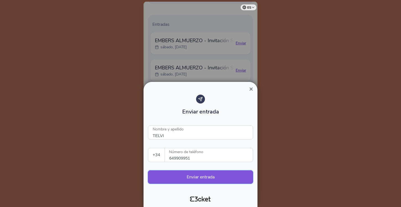
click at [189, 176] on button "Enviar entrada" at bounding box center [200, 176] width 105 height 13
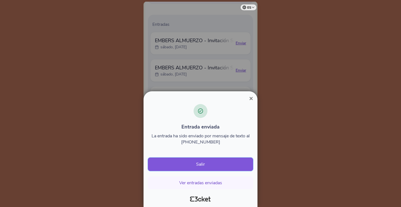
click at [204, 162] on button "Salir" at bounding box center [200, 163] width 105 height 13
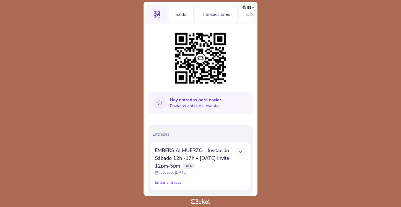
scroll to position [108, 0]
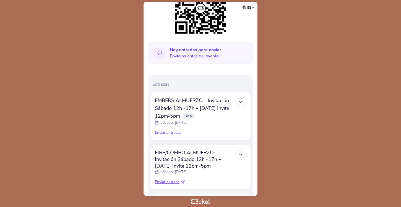
click at [178, 132] on div "Enviar entradas" at bounding box center [200, 133] width 91 height 6
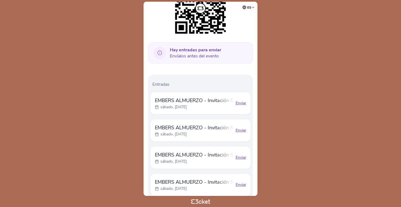
click at [239, 104] on div "Enviar" at bounding box center [241, 103] width 11 height 6
select select "34"
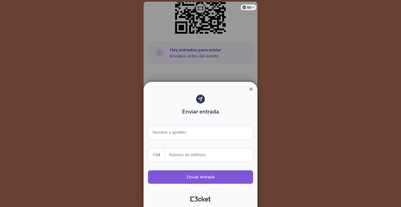
click at [168, 153] on label "Número de teléfono" at bounding box center [209, 155] width 89 height 14
paste input "649909951"
type input "649909951"
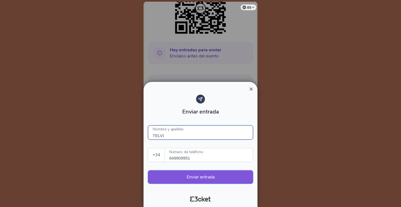
type input "TELVI"
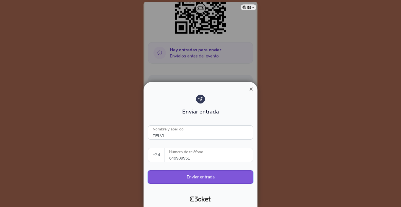
click at [179, 175] on button "Enviar entrada" at bounding box center [200, 176] width 105 height 13
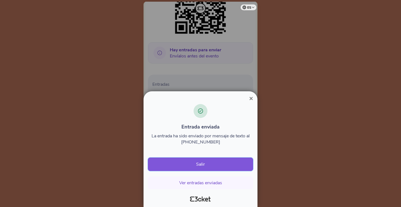
click at [188, 165] on button "Salir" at bounding box center [200, 163] width 105 height 13
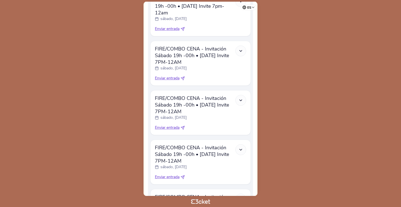
scroll to position [814, 0]
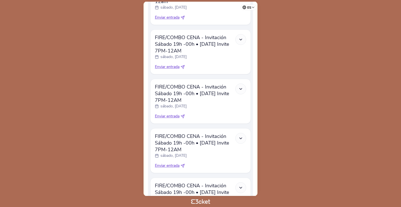
click at [172, 66] on span "Enviar entrada" at bounding box center [167, 67] width 25 height 6
select select "34"
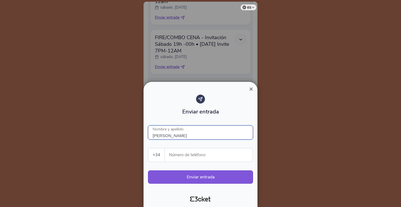
type input "[PERSON_NAME]"
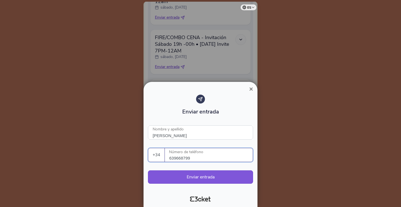
click at [181, 158] on input "639668799" at bounding box center [211, 155] width 84 height 14
type input "639668799"
click at [185, 175] on button "Enviar entrada" at bounding box center [200, 176] width 105 height 13
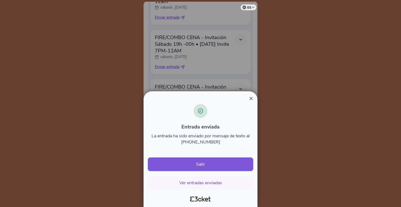
click at [200, 163] on button "Salir" at bounding box center [200, 163] width 105 height 13
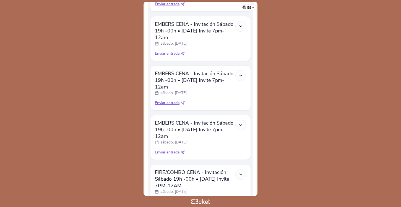
scroll to position [759, 0]
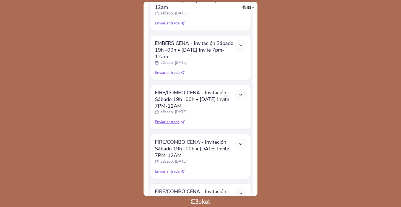
click at [170, 171] on span "Enviar entrada" at bounding box center [167, 171] width 25 height 6
select select "34"
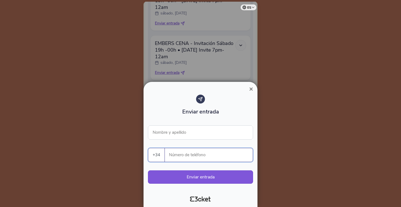
paste input "639668799"
type input "639668799"
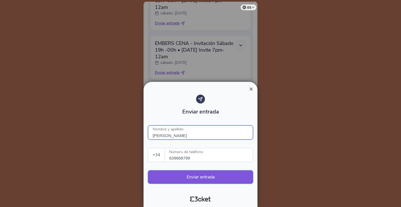
type input "JOAN ROMAN"
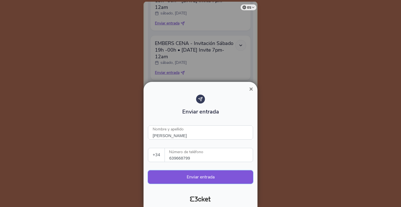
click at [186, 175] on button "Enviar entrada" at bounding box center [200, 176] width 105 height 13
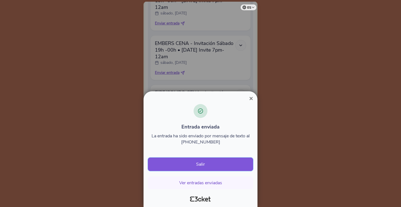
click at [201, 166] on button "Salir" at bounding box center [200, 163] width 105 height 13
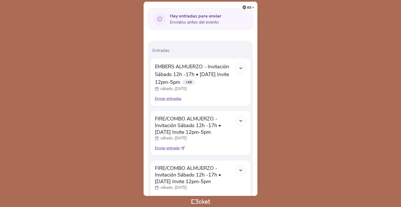
scroll to position [142, 0]
click at [169, 101] on div "Enviar entradas" at bounding box center [200, 99] width 91 height 6
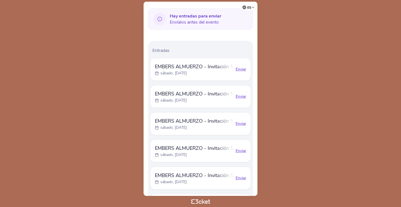
click at [238, 69] on div "Enviar" at bounding box center [241, 69] width 11 height 6
select select "34"
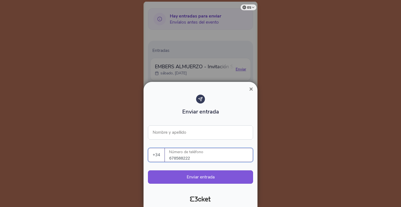
click at [179, 154] on input "678588222" at bounding box center [211, 155] width 84 height 14
type input "678588222"
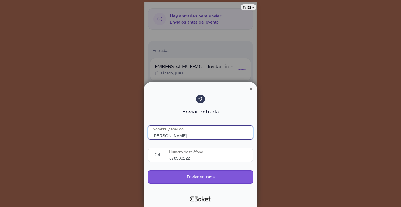
type input "[PERSON_NAME]"
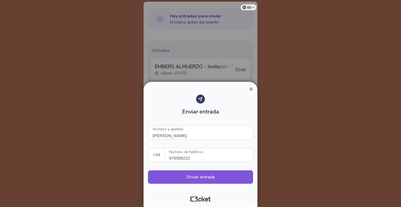
click at [200, 165] on div "Enviar entrada JOSE RAMON Nombre y apellido +34 Portugal (+351) Spain (+34) Bel…" at bounding box center [200, 141] width 105 height 94
click at [172, 160] on input "678588222" at bounding box center [211, 155] width 84 height 14
click at [185, 180] on button "Enviar entrada" at bounding box center [200, 176] width 105 height 13
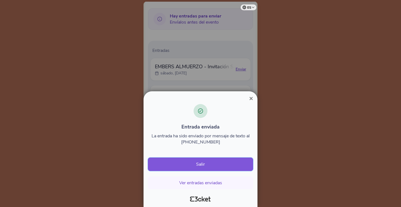
click at [215, 166] on button "Salir" at bounding box center [200, 163] width 105 height 13
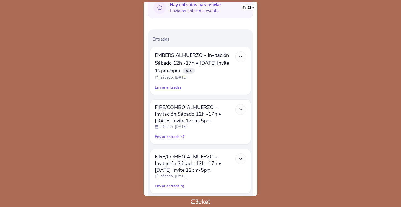
scroll to position [139, 0]
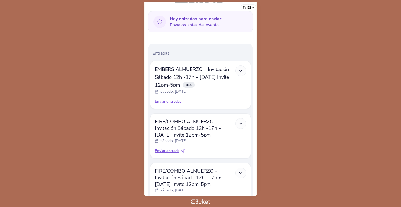
click at [174, 100] on div "Enviar entradas" at bounding box center [200, 102] width 91 height 6
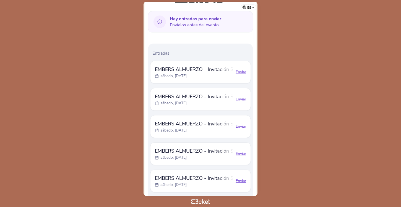
click at [238, 71] on div "Enviar" at bounding box center [241, 72] width 11 height 6
select select "34"
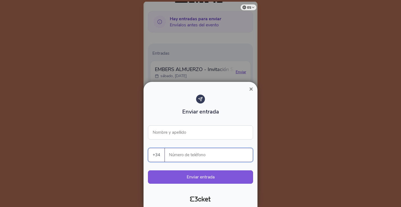
paste input "678588222"
type input "678588222"
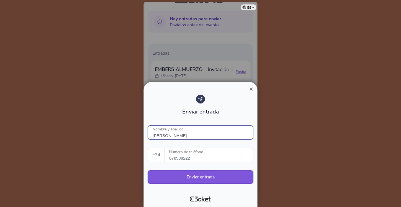
type input "[PERSON_NAME]"
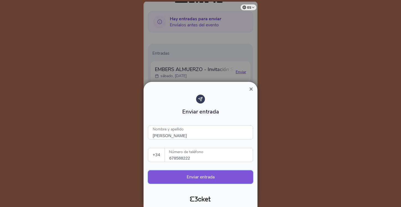
click at [175, 183] on button "Enviar entrada" at bounding box center [200, 176] width 105 height 13
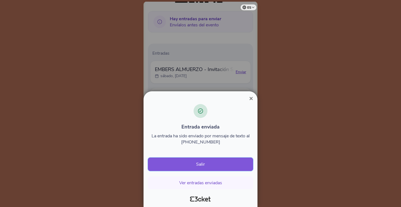
click at [198, 160] on button "Salir" at bounding box center [200, 163] width 105 height 13
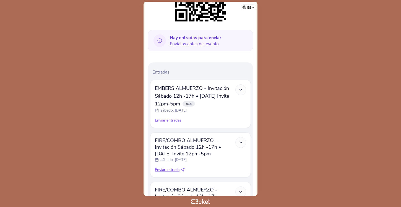
scroll to position [129, 0]
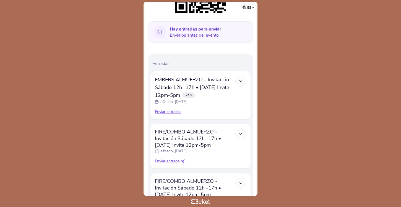
click at [176, 111] on div "Enviar entradas" at bounding box center [200, 112] width 91 height 6
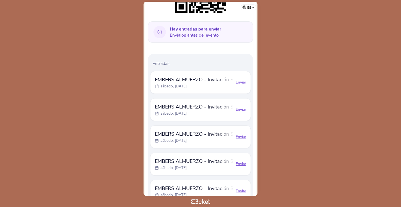
click at [239, 83] on div "Enviar" at bounding box center [241, 82] width 11 height 6
select select "34"
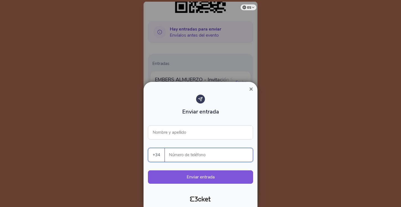
paste input "678588222"
type input "678588222"
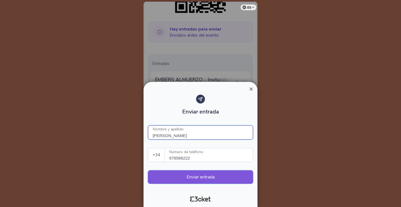
type input "[PERSON_NAME]"
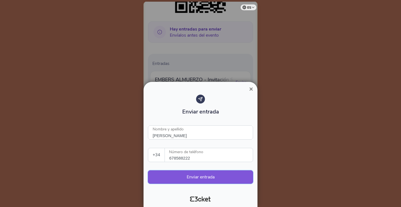
click at [192, 176] on button "Enviar entrada" at bounding box center [200, 176] width 105 height 13
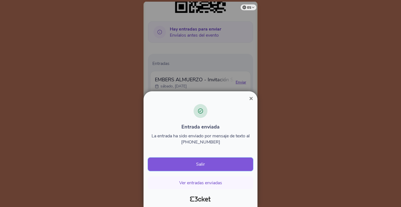
click at [200, 166] on button "Salir" at bounding box center [200, 163] width 105 height 13
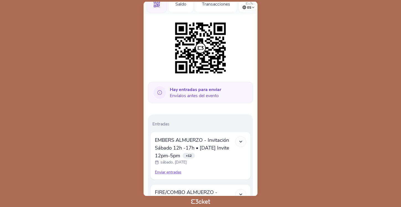
scroll to position [83, 0]
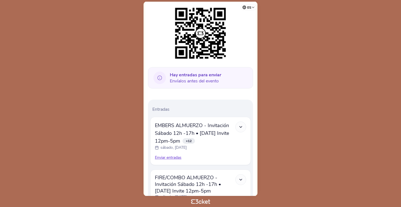
click at [171, 159] on div "Enviar entradas" at bounding box center [200, 157] width 91 height 6
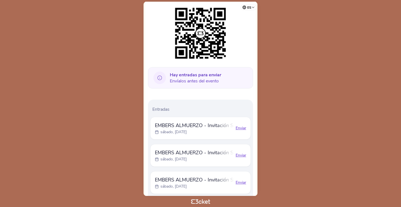
click at [241, 128] on div "Enviar" at bounding box center [241, 128] width 11 height 6
select select "34"
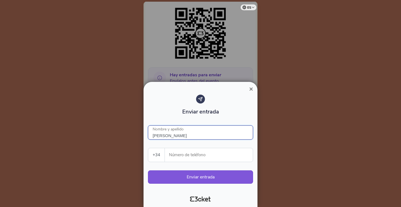
type input "JOSE RAMON"
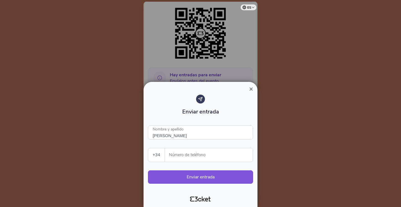
click at [180, 162] on div "Enviar entrada JOSE RAMON Nombre y apellido +34 Portugal (+351) Spain (+34) Bel…" at bounding box center [200, 141] width 105 height 94
paste input "678588222"
type input "678588222"
click at [184, 174] on button "Enviar entrada" at bounding box center [200, 176] width 105 height 13
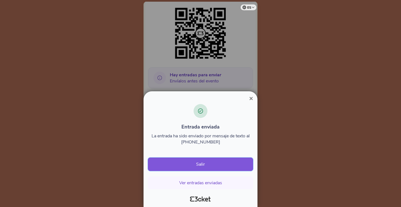
click at [210, 164] on button "Salir" at bounding box center [200, 163] width 105 height 13
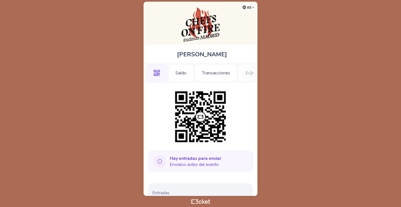
click at [117, 126] on body "es Português ([GEOGRAPHIC_DATA]) English Español Catalan [DEMOGRAPHIC_DATA] [PE…" at bounding box center [200, 103] width 397 height 202
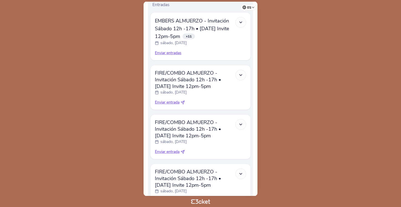
scroll to position [202, 0]
